Goal: Check status: Check status

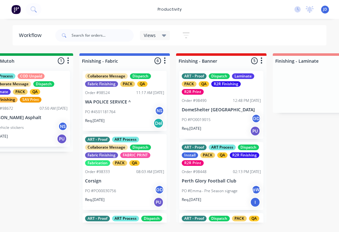
scroll to position [0, 1152]
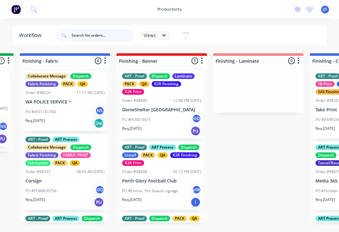
click at [82, 34] on input "text" at bounding box center [102, 35] width 62 height 13
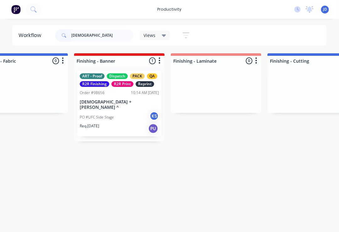
scroll to position [0, 1195]
type input "[DEMOGRAPHIC_DATA]"
click at [122, 123] on div "Req. [DATE] PU" at bounding box center [119, 128] width 79 height 11
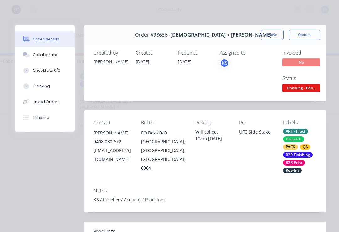
click at [57, 55] on button "Collaborate" at bounding box center [45, 55] width 60 height 16
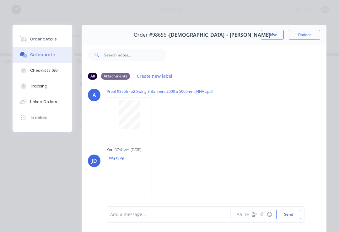
scroll to position [14, 0]
click at [138, 185] on img at bounding box center [129, 184] width 45 height 41
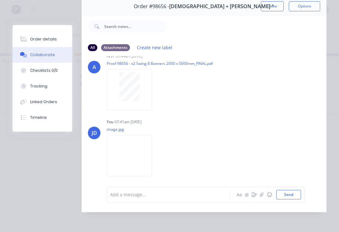
scroll to position [38, 0]
click at [152, 192] on div at bounding box center [170, 194] width 120 height 7
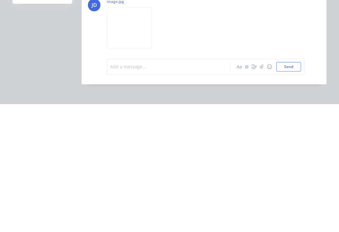
click at [261, 192] on icon "button" at bounding box center [261, 194] width 3 height 4
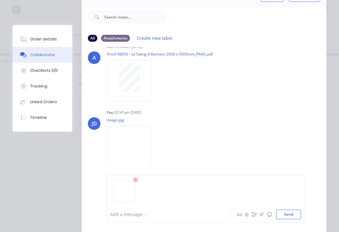
click at [140, 211] on div at bounding box center [170, 214] width 120 height 7
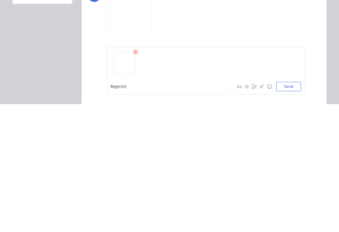
click at [286, 210] on button "Send" at bounding box center [288, 214] width 25 height 9
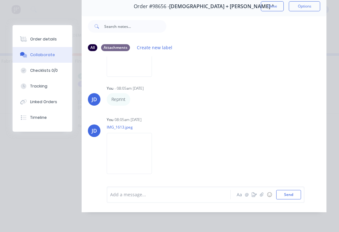
scroll to position [114, 0]
click at [45, 38] on div "Order details" at bounding box center [43, 39] width 27 height 6
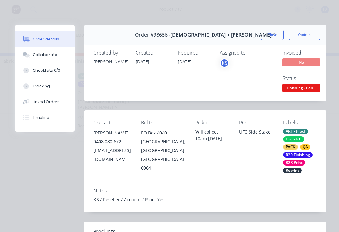
scroll to position [0, 0]
click at [301, 84] on span "Finishing - Ban..." at bounding box center [301, 88] width 38 height 8
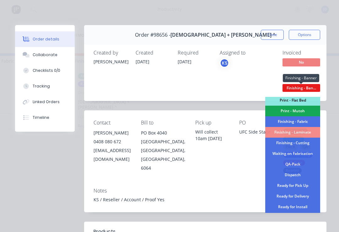
scroll to position [109, 0]
click at [308, 175] on div "Dispatch" at bounding box center [292, 174] width 55 height 11
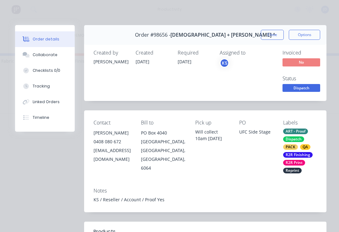
click at [304, 85] on span "Dispatch" at bounding box center [301, 88] width 38 height 8
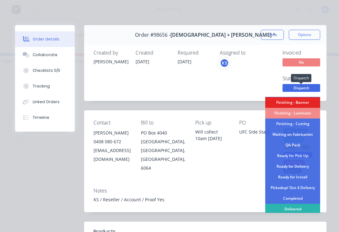
scroll to position [140, 0]
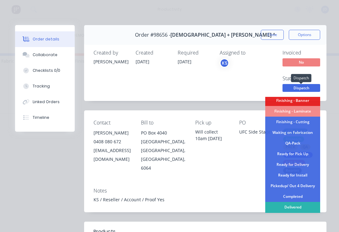
click at [306, 185] on div "Pickedup/ Out 4 Delivery" at bounding box center [292, 186] width 55 height 11
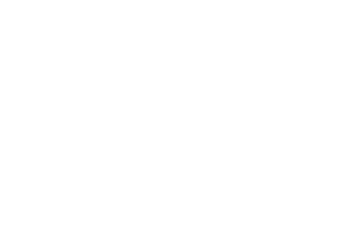
scroll to position [0, 0]
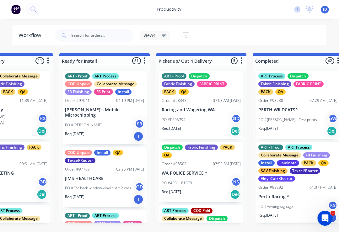
scroll to position [-1, 0]
click at [86, 34] on input "text" at bounding box center [102, 35] width 62 height 13
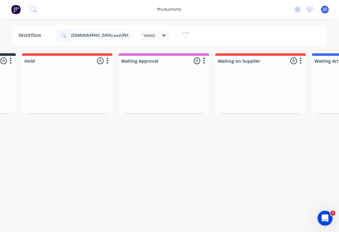
scroll to position [0, 0]
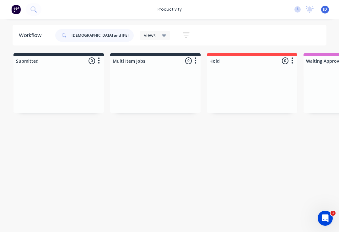
click at [121, 35] on input "Church and Osborne" at bounding box center [102, 35] width 62 height 13
type input "C"
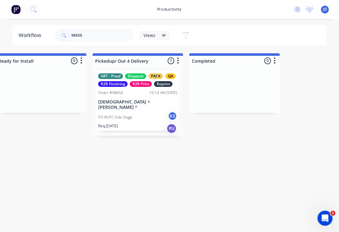
scroll to position [0, 2045]
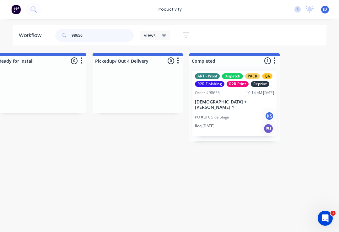
click at [97, 36] on input "98656" at bounding box center [102, 35] width 62 height 13
type input "9"
